Goal: Task Accomplishment & Management: Use online tool/utility

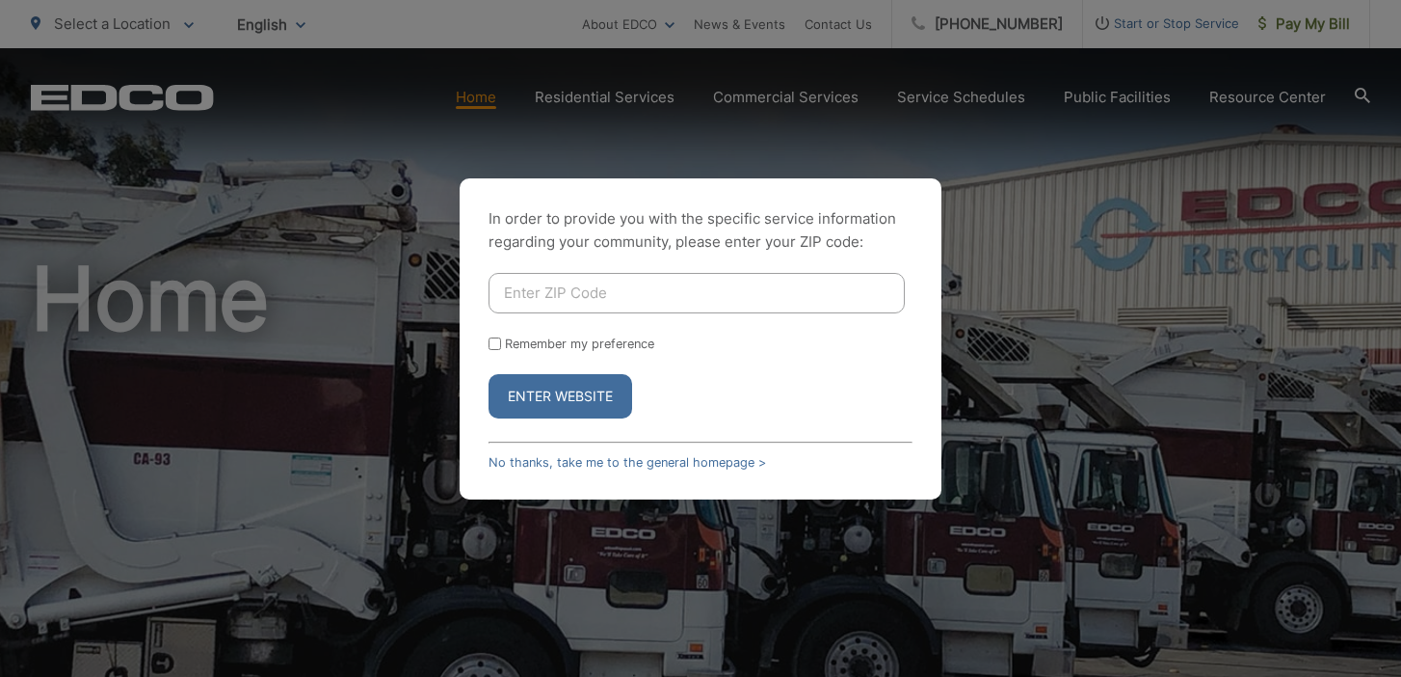
click at [696, 294] on input "Enter ZIP Code" at bounding box center [697, 293] width 416 height 40
type input "92007"
click at [539, 342] on label "Remember my preference" at bounding box center [579, 343] width 149 height 14
click at [501, 342] on input "Remember my preference" at bounding box center [495, 343] width 13 height 13
checkbox input "true"
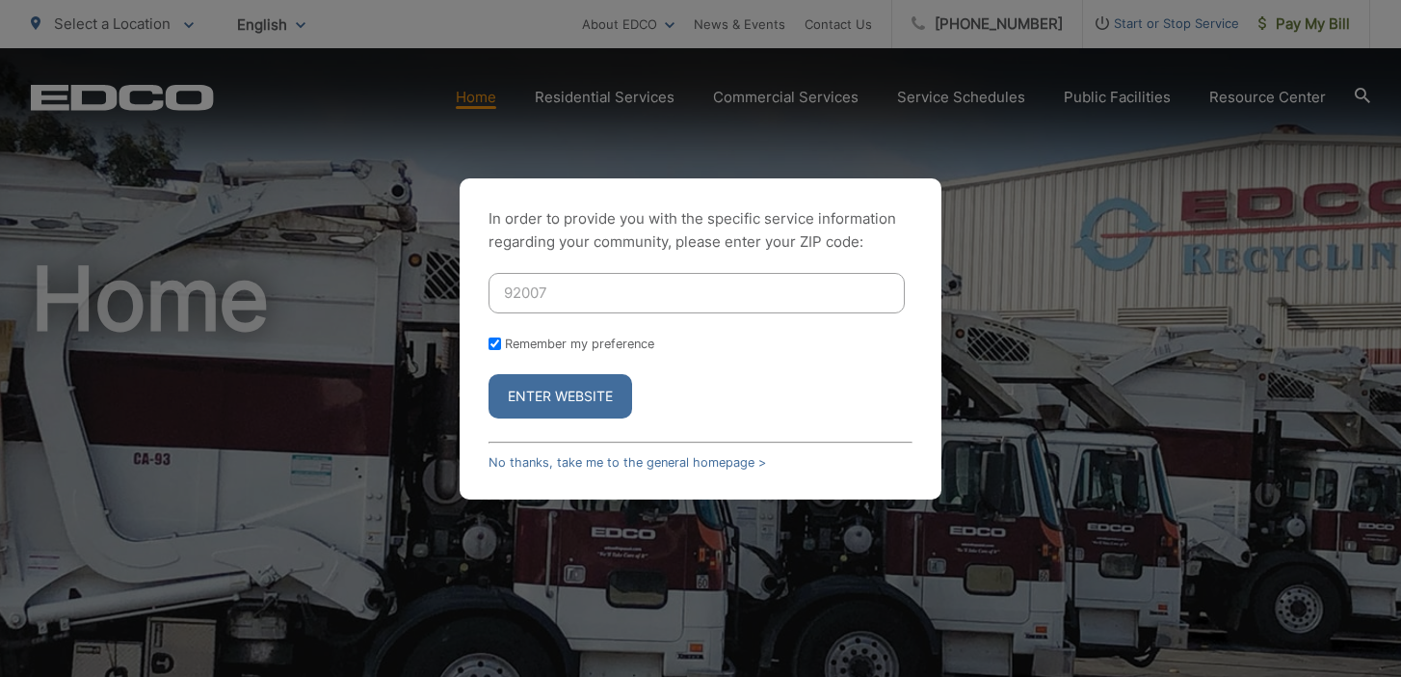
click at [539, 403] on button "Enter Website" at bounding box center [561, 396] width 144 height 44
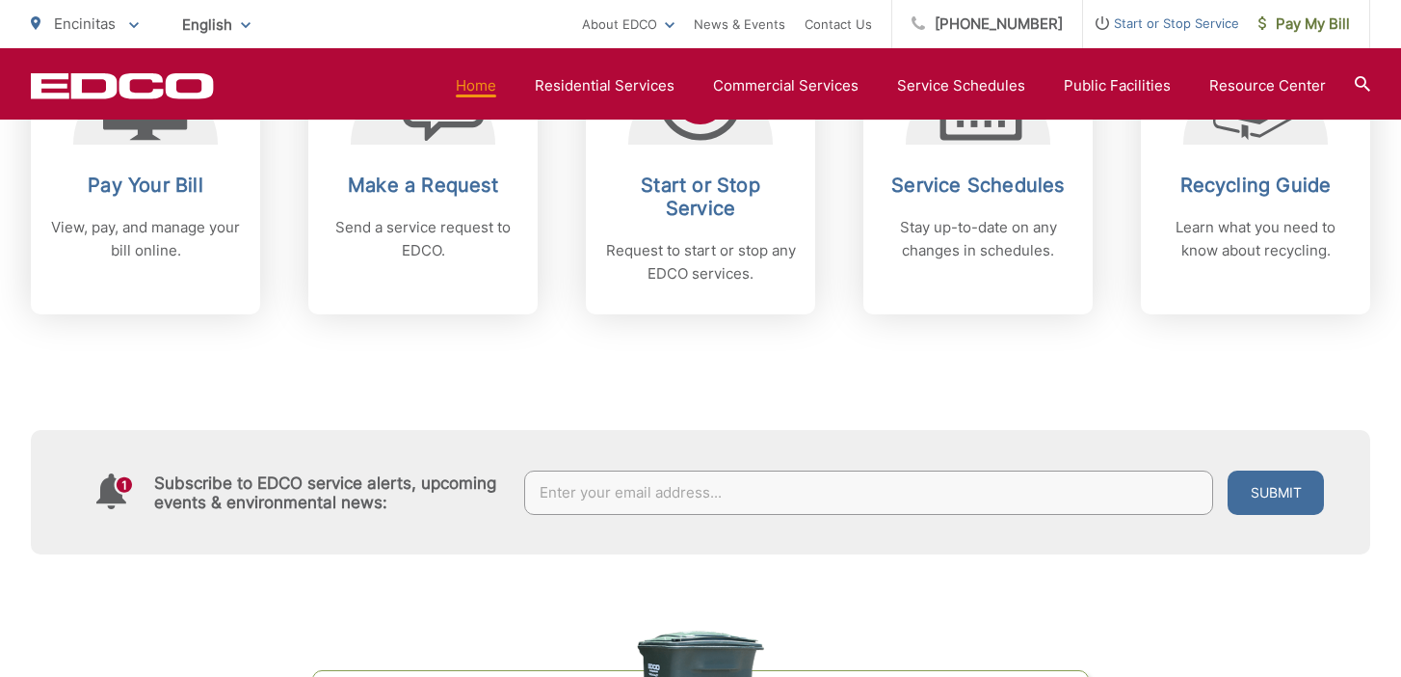
scroll to position [953, 0]
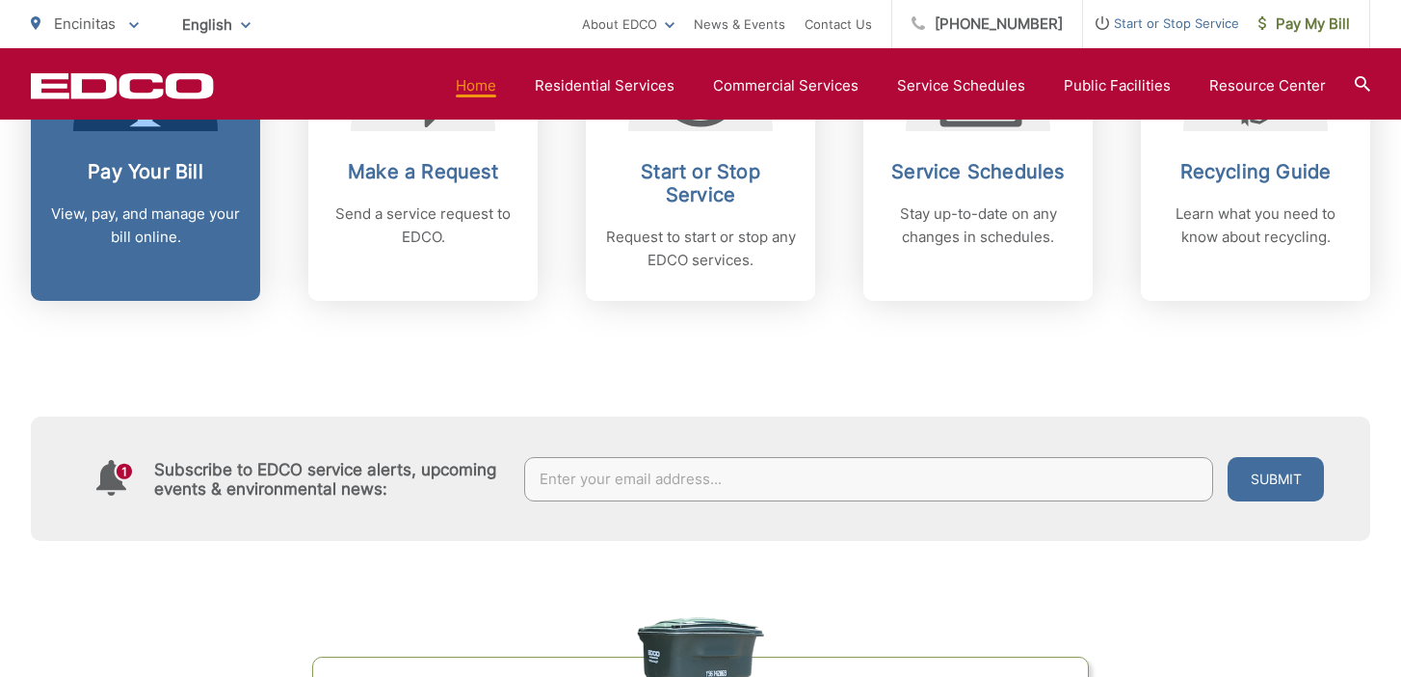
click at [178, 227] on p "View, pay, and manage your bill online." at bounding box center [145, 225] width 191 height 46
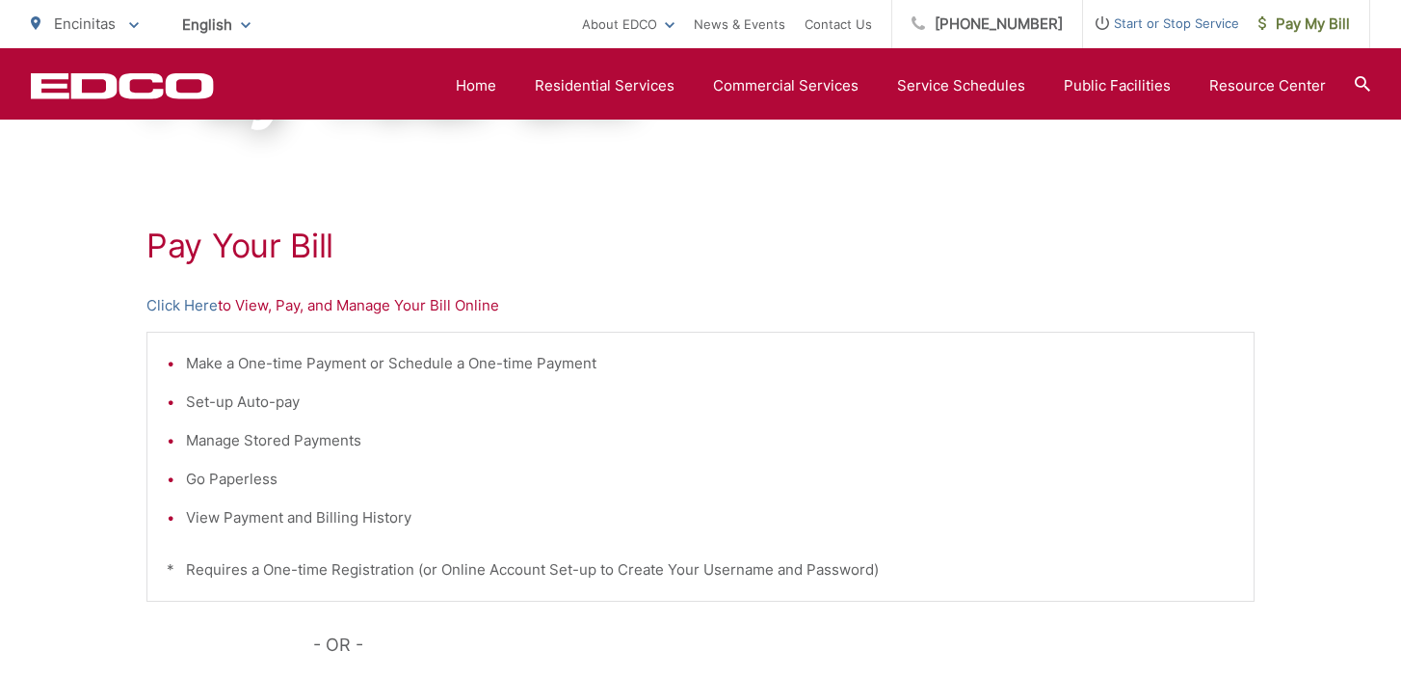
scroll to position [238, 0]
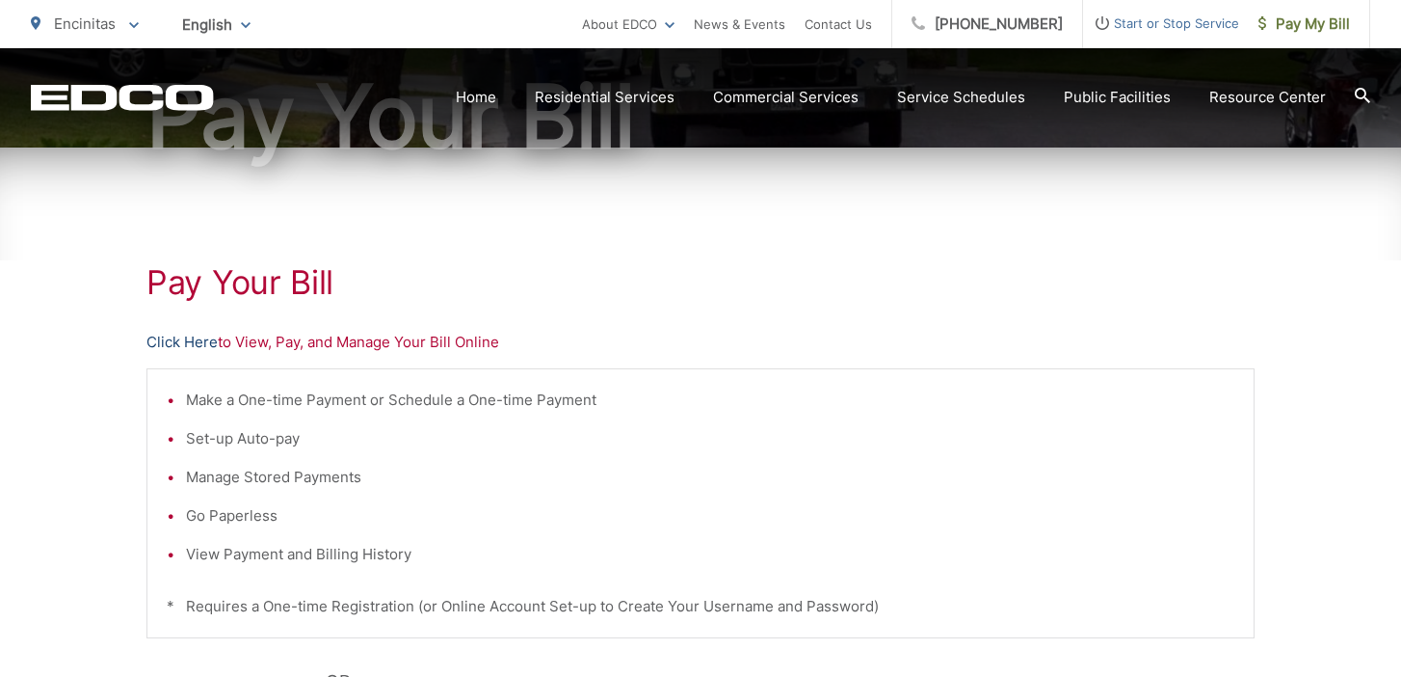
click at [182, 334] on link "Click Here" at bounding box center [182, 342] width 71 height 23
